Goal: Use online tool/utility

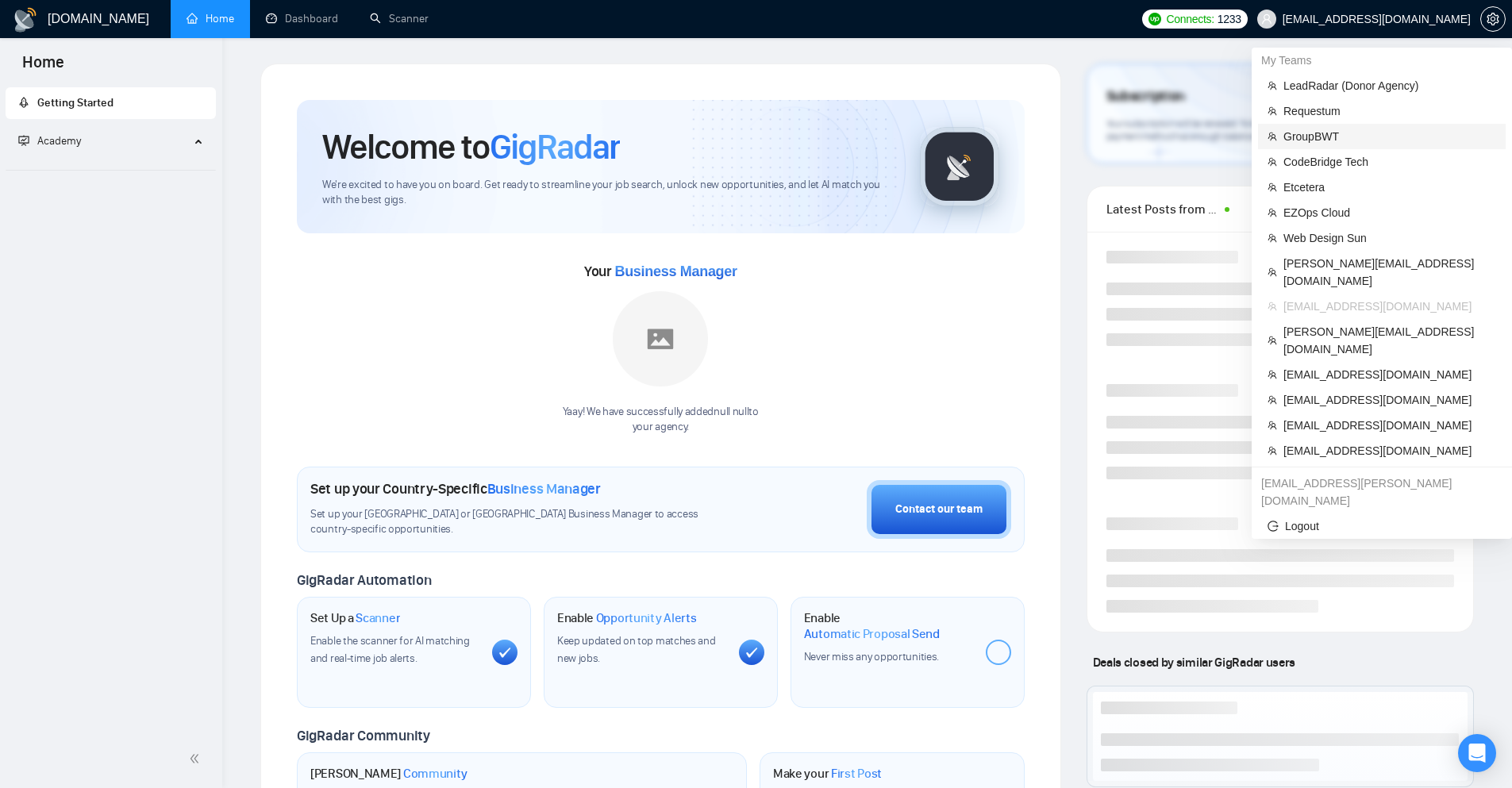
click at [1361, 126] on li "GroupBWT" at bounding box center [1381, 136] width 248 height 26
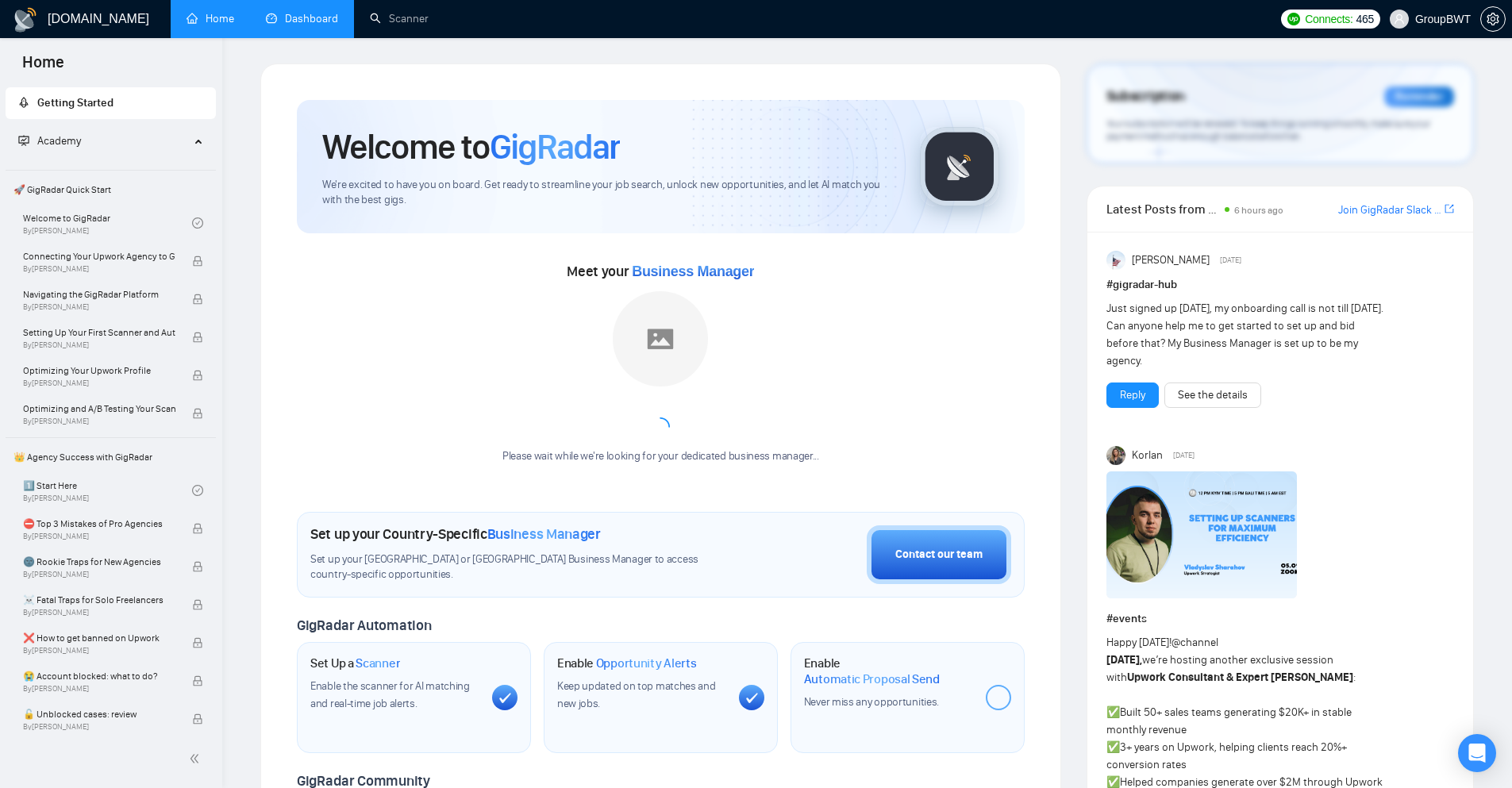
click at [323, 22] on link "Dashboard" at bounding box center [302, 18] width 72 height 14
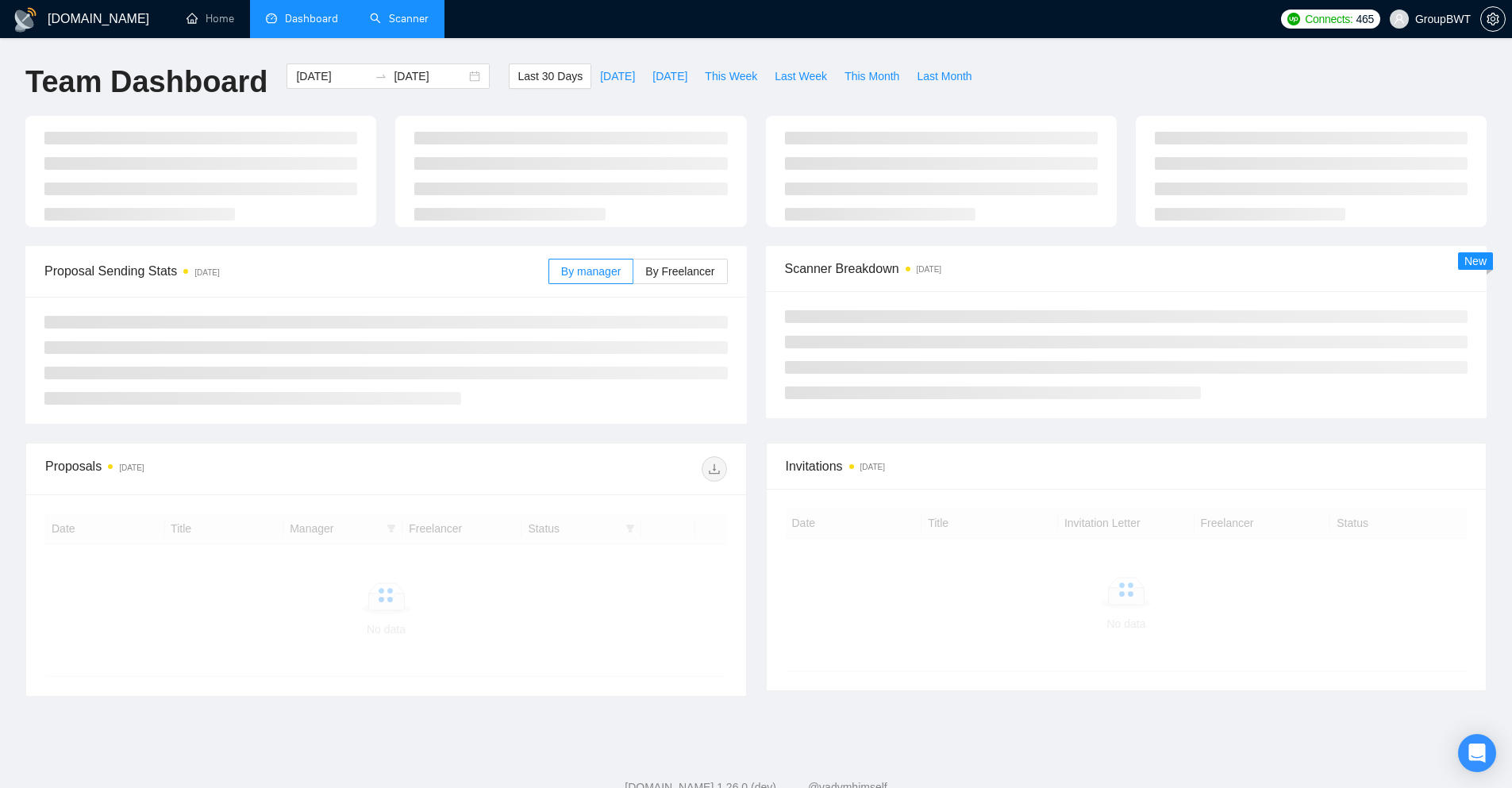
click at [405, 17] on link "Scanner" at bounding box center [398, 18] width 59 height 14
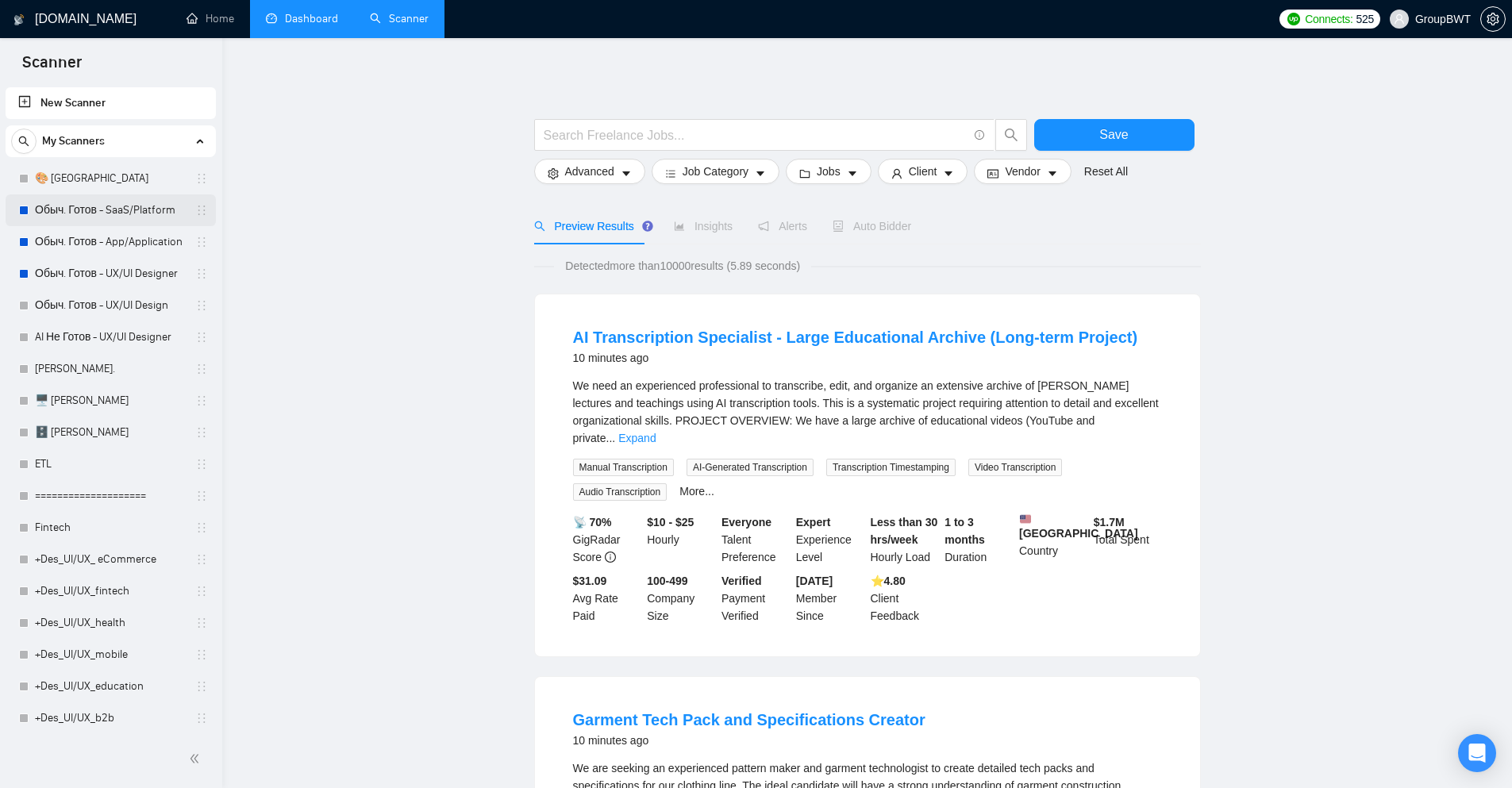
click at [121, 218] on link "Обыч. Готов - SaaS/Platform" at bounding box center [111, 211] width 151 height 32
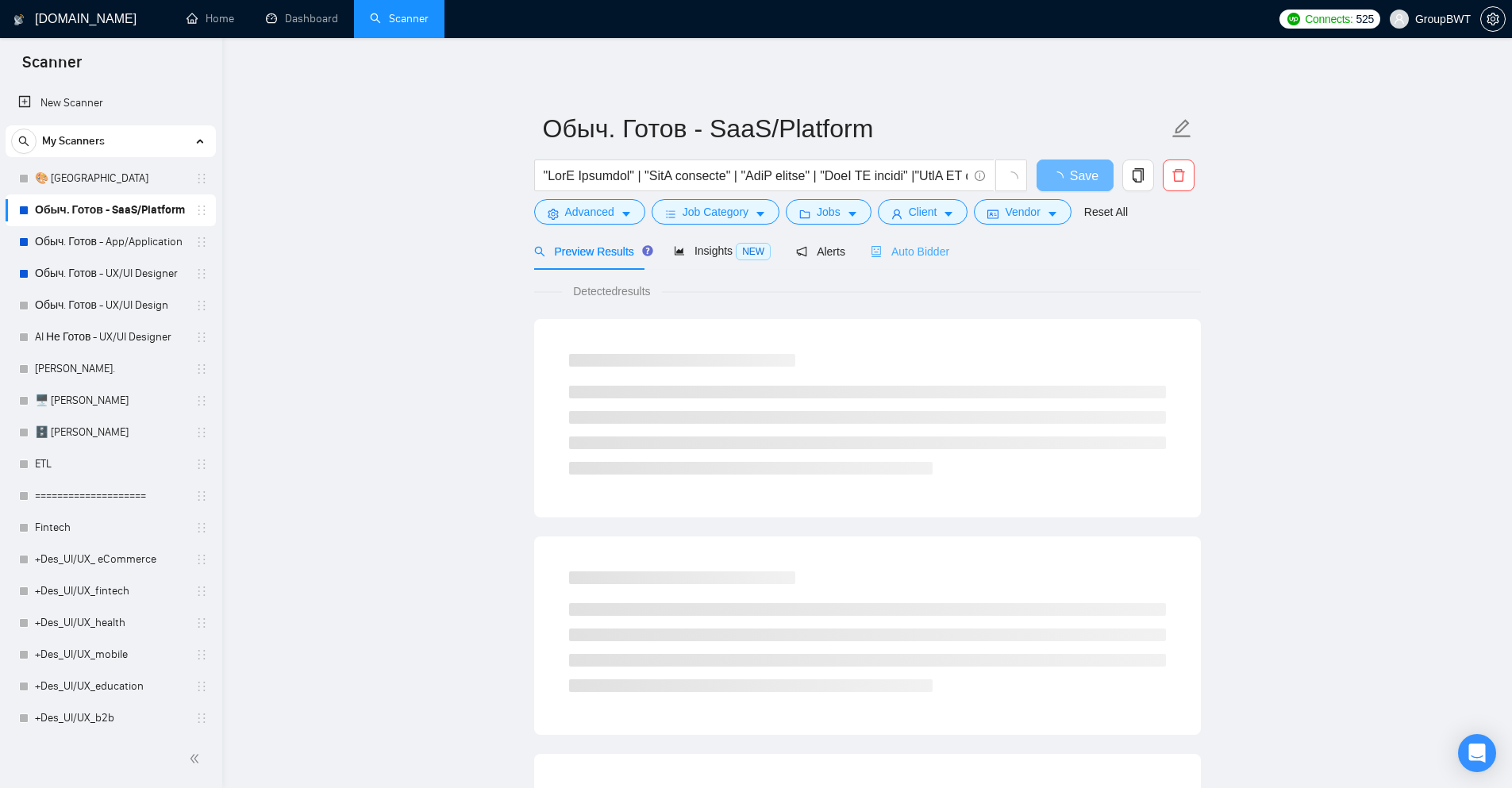
click at [895, 261] on div "Auto Bidder" at bounding box center [910, 251] width 79 height 38
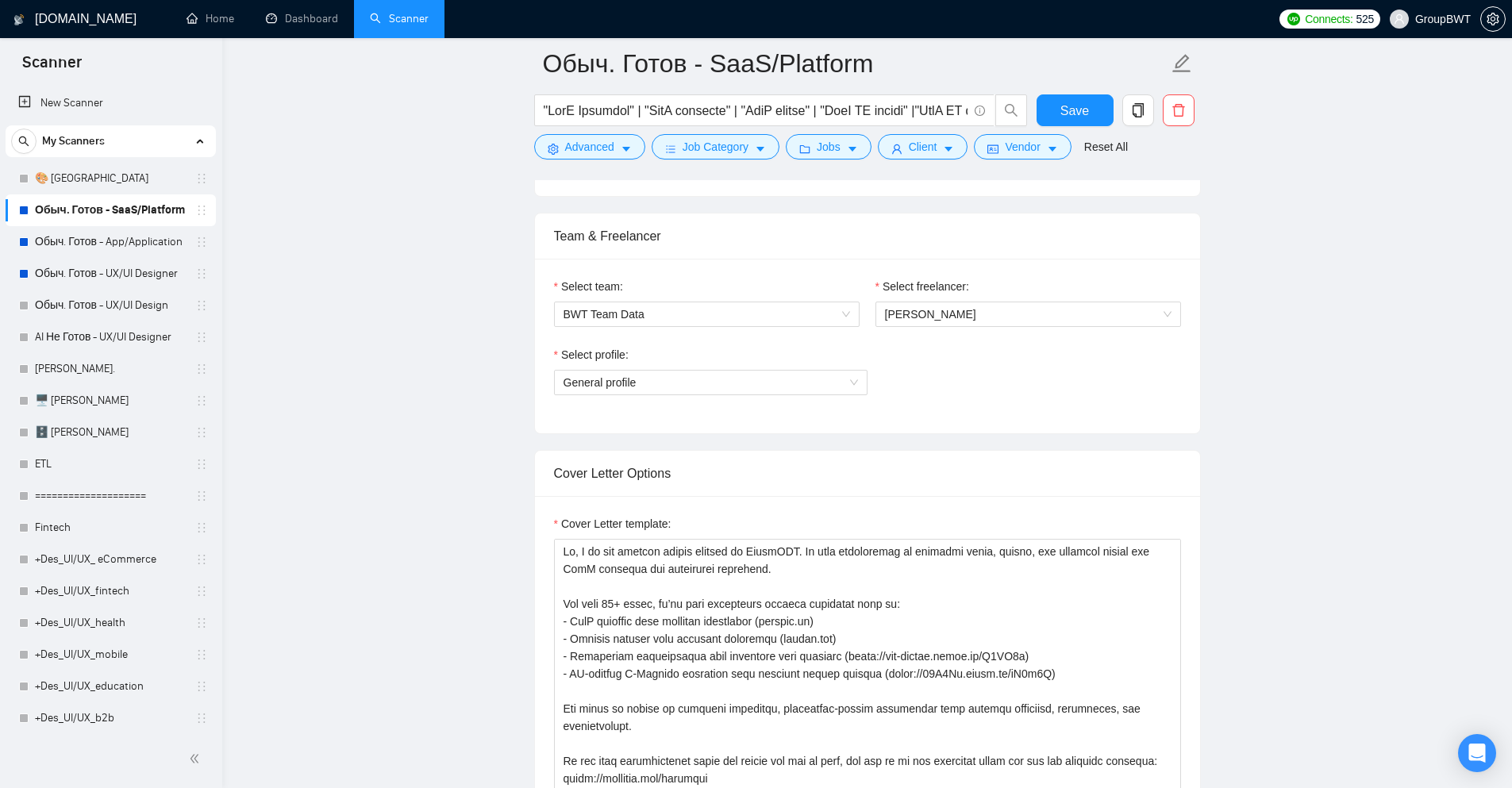
scroll to position [714, 0]
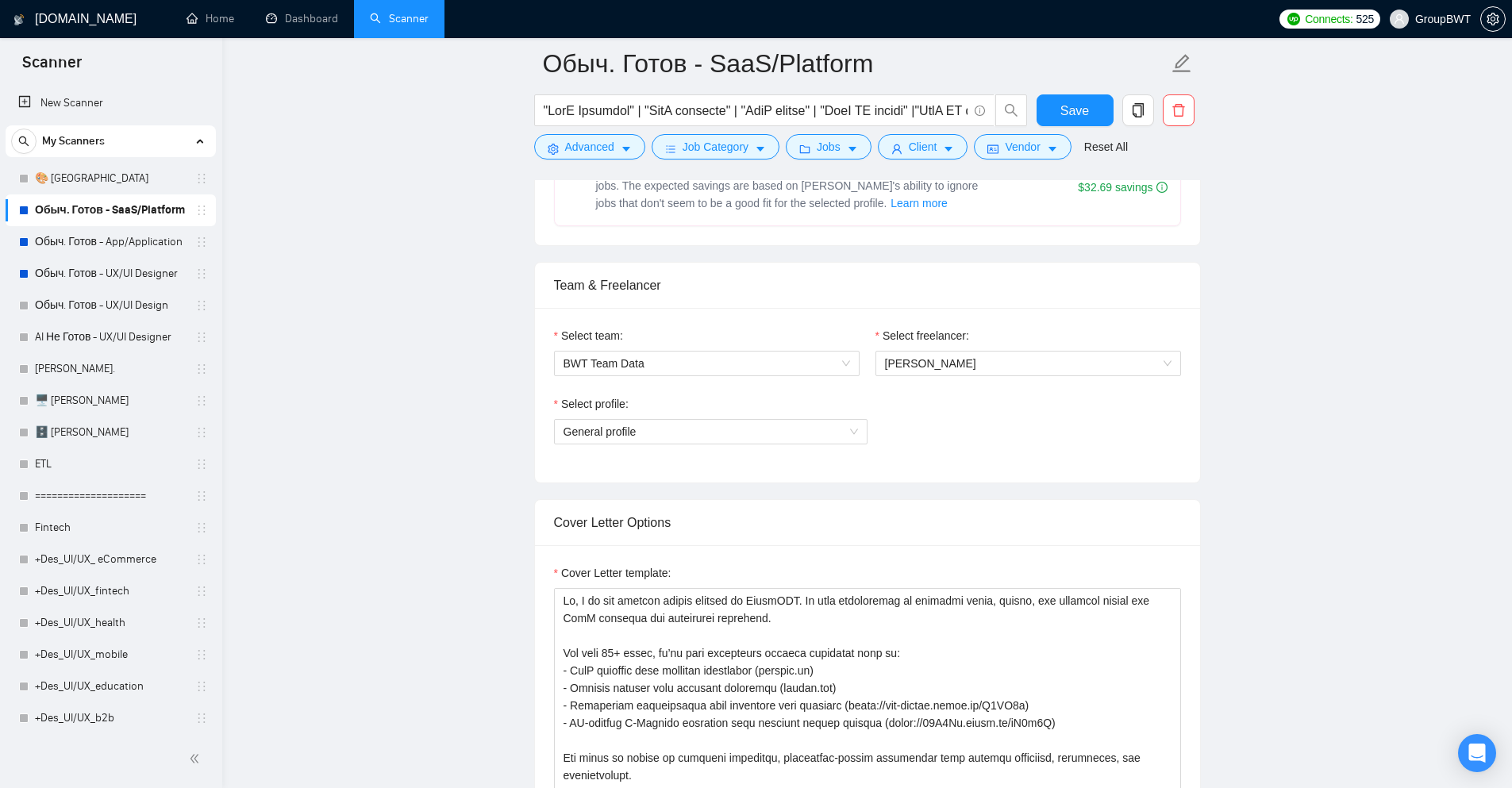
click at [751, 411] on div "Select profile:" at bounding box center [710, 407] width 313 height 24
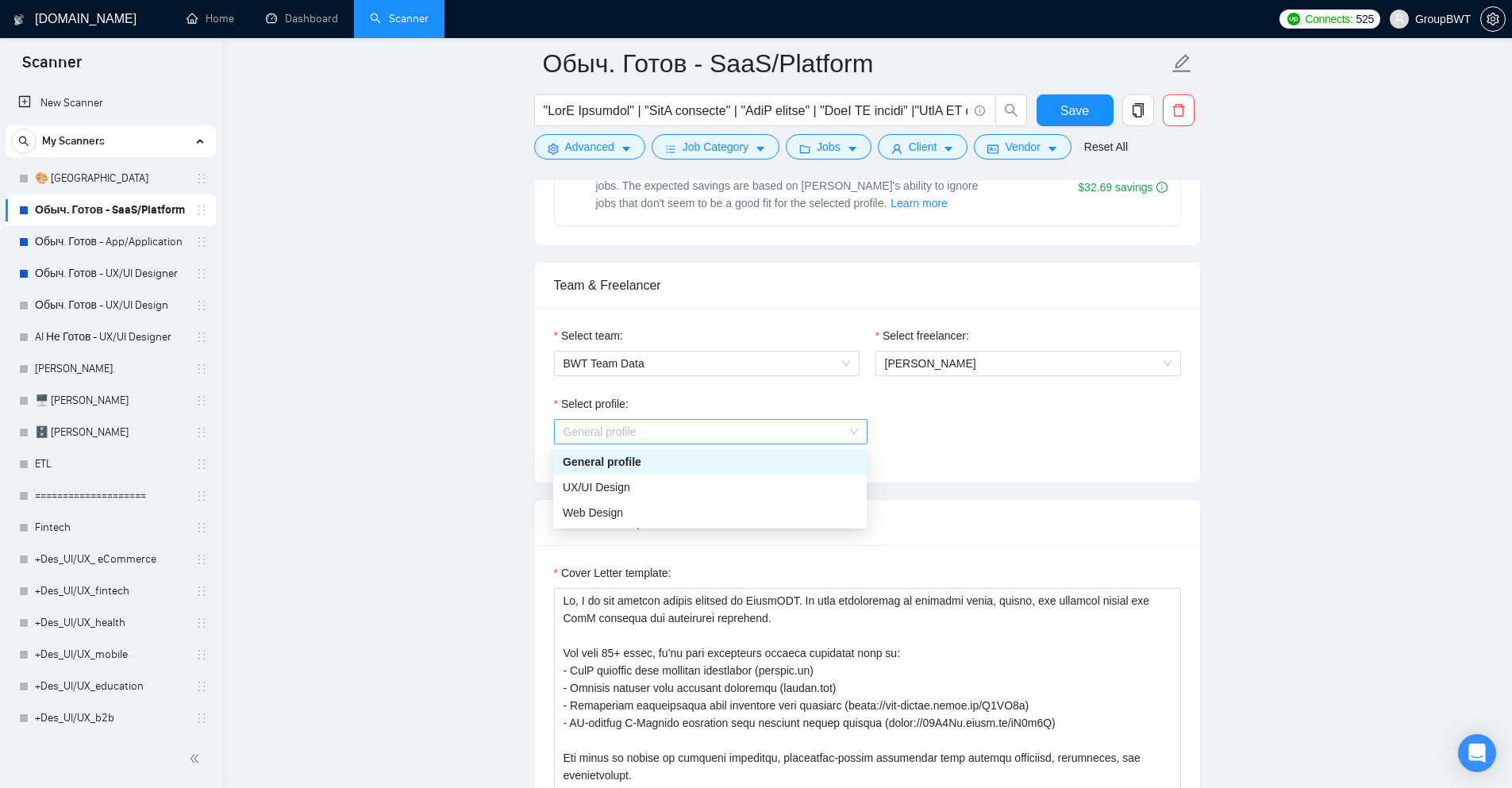
click at [753, 420] on span "General profile" at bounding box center [710, 432] width 294 height 24
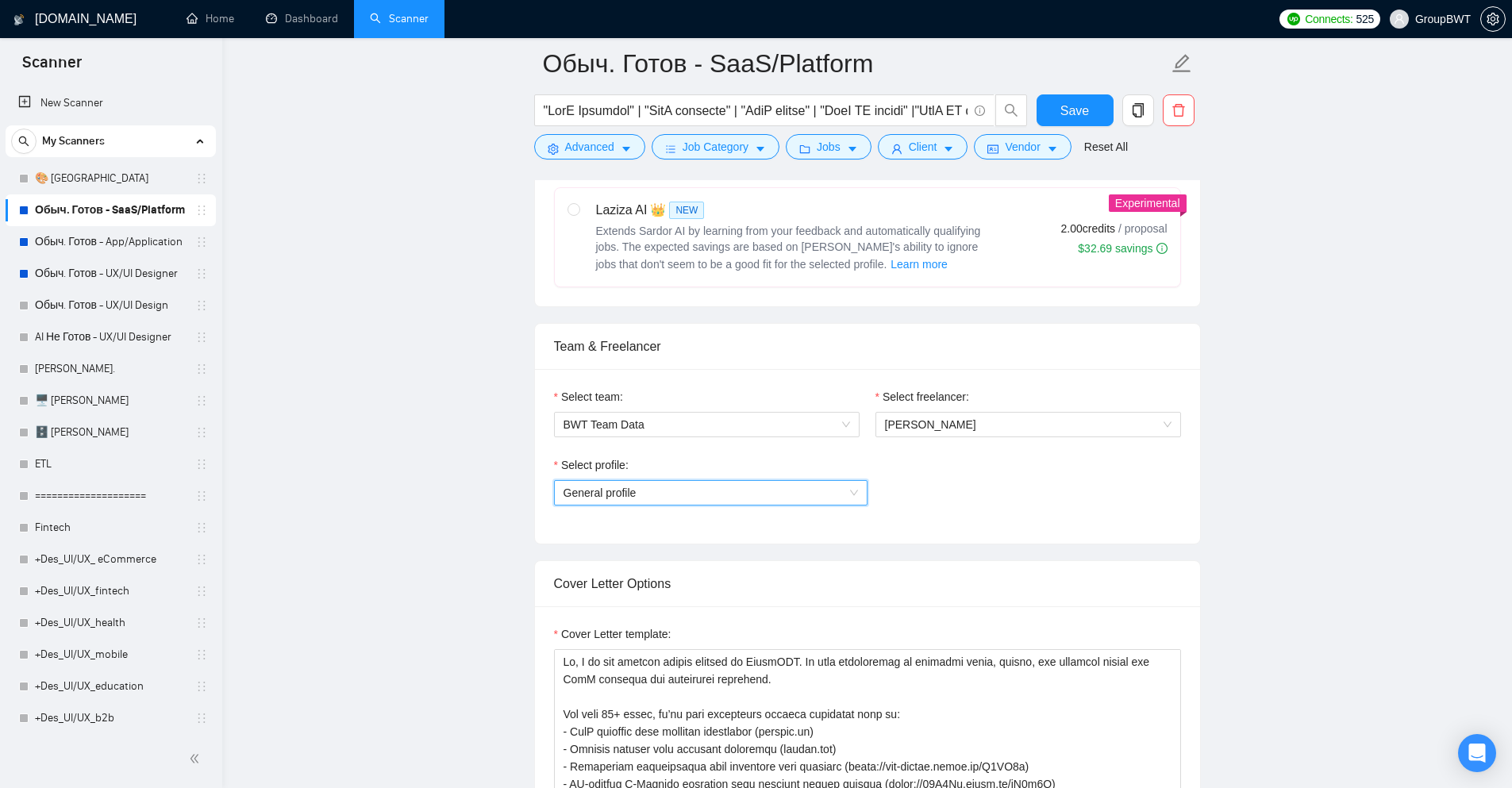
scroll to position [635, 0]
